Goal: Find specific page/section: Find specific page/section

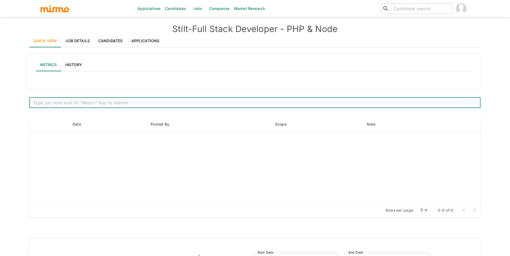
click at [141, 43] on link "Applications" at bounding box center [145, 40] width 37 height 13
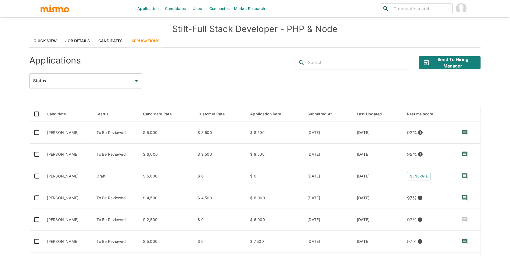
click at [96, 38] on link "Candidates" at bounding box center [110, 40] width 33 height 13
click at [82, 40] on link "Job Details" at bounding box center [77, 40] width 33 height 13
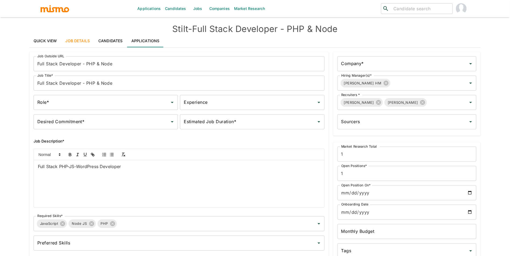
click at [75, 40] on link "Job Details" at bounding box center [77, 40] width 33 height 13
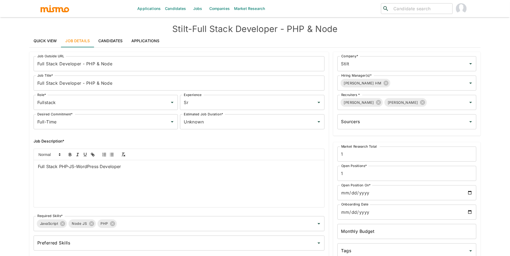
type input "Fullstack"
type input "Sr"
type input "Full-Time"
type input "Unknown"
type input "Stilt"
